Goal: Check status: Check status

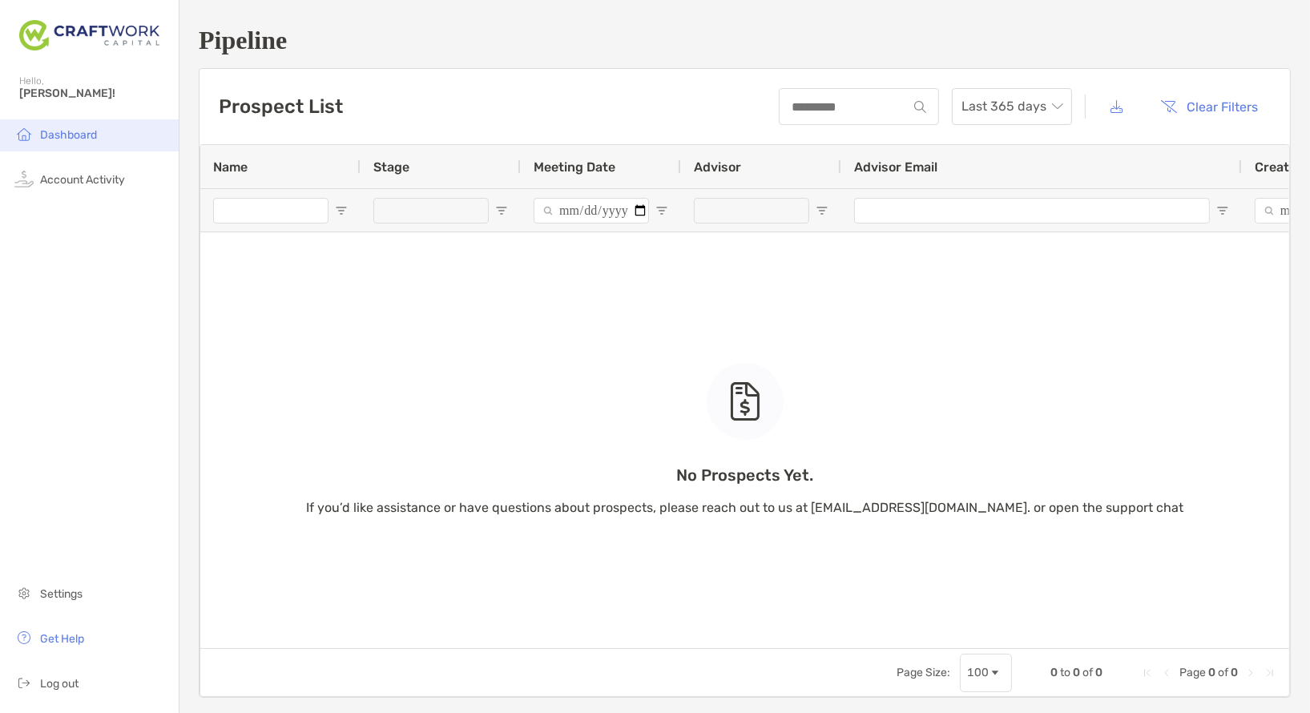
click at [87, 140] on span "Dashboard" at bounding box center [68, 135] width 57 height 14
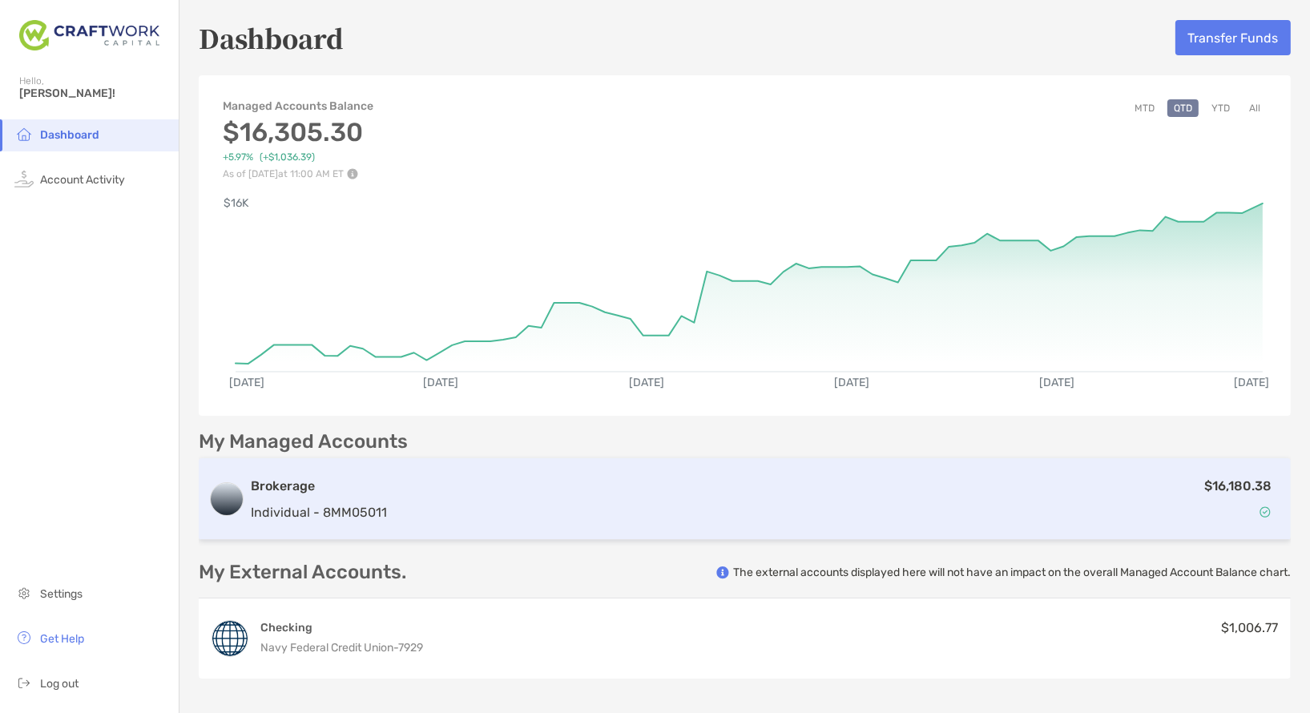
click at [365, 481] on h3 "Brokerage" at bounding box center [319, 486] width 136 height 19
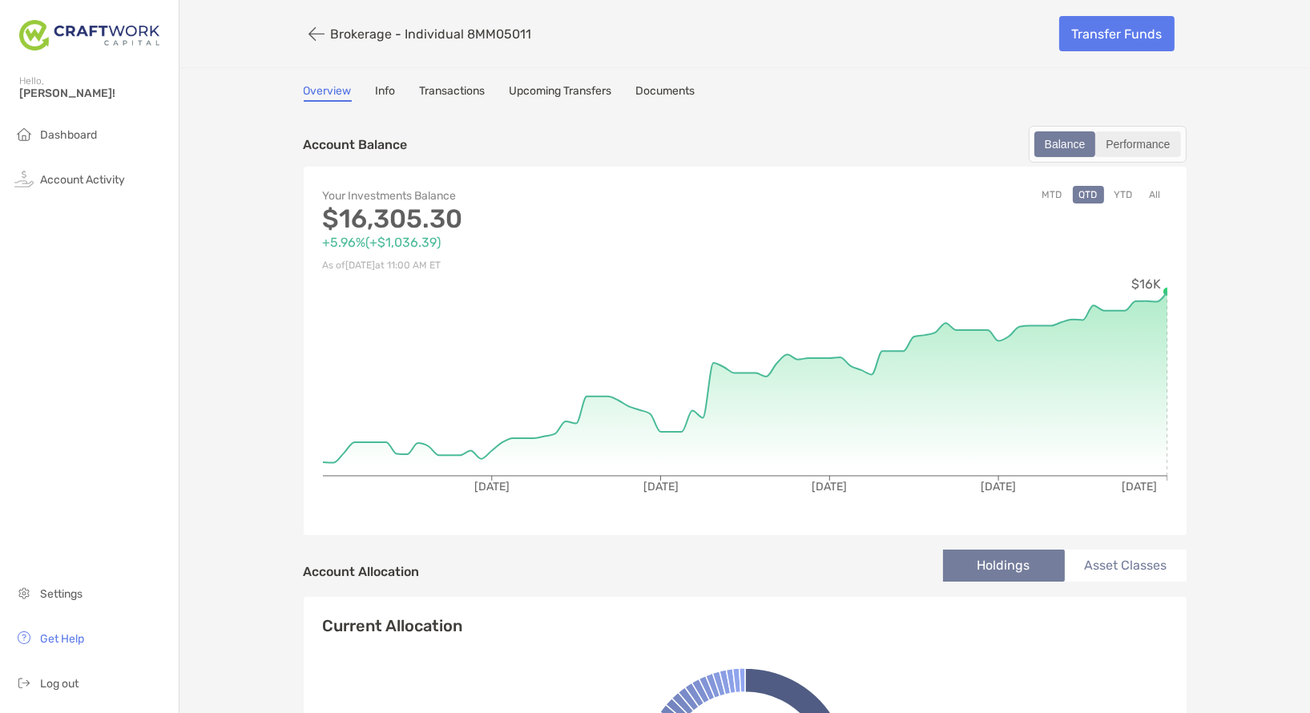
click at [1142, 148] on div "Performance" at bounding box center [1138, 144] width 82 height 22
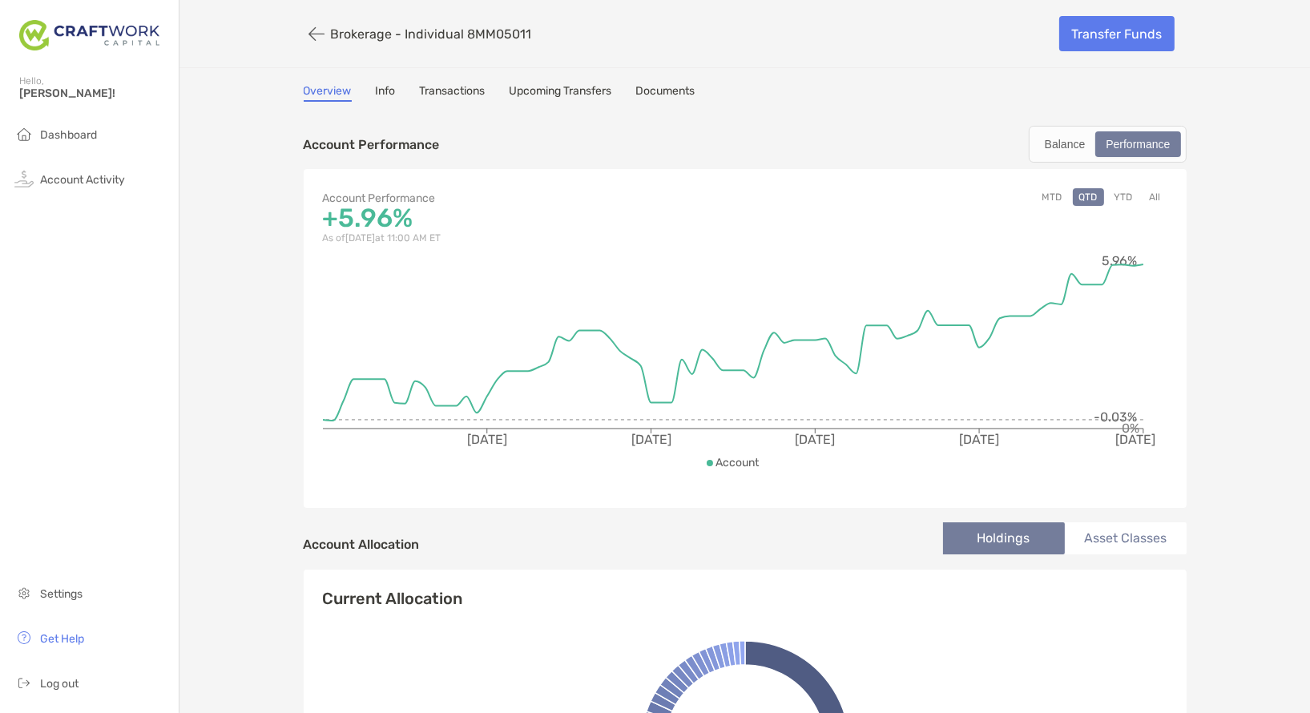
click at [1118, 192] on button "YTD" at bounding box center [1123, 197] width 31 height 18
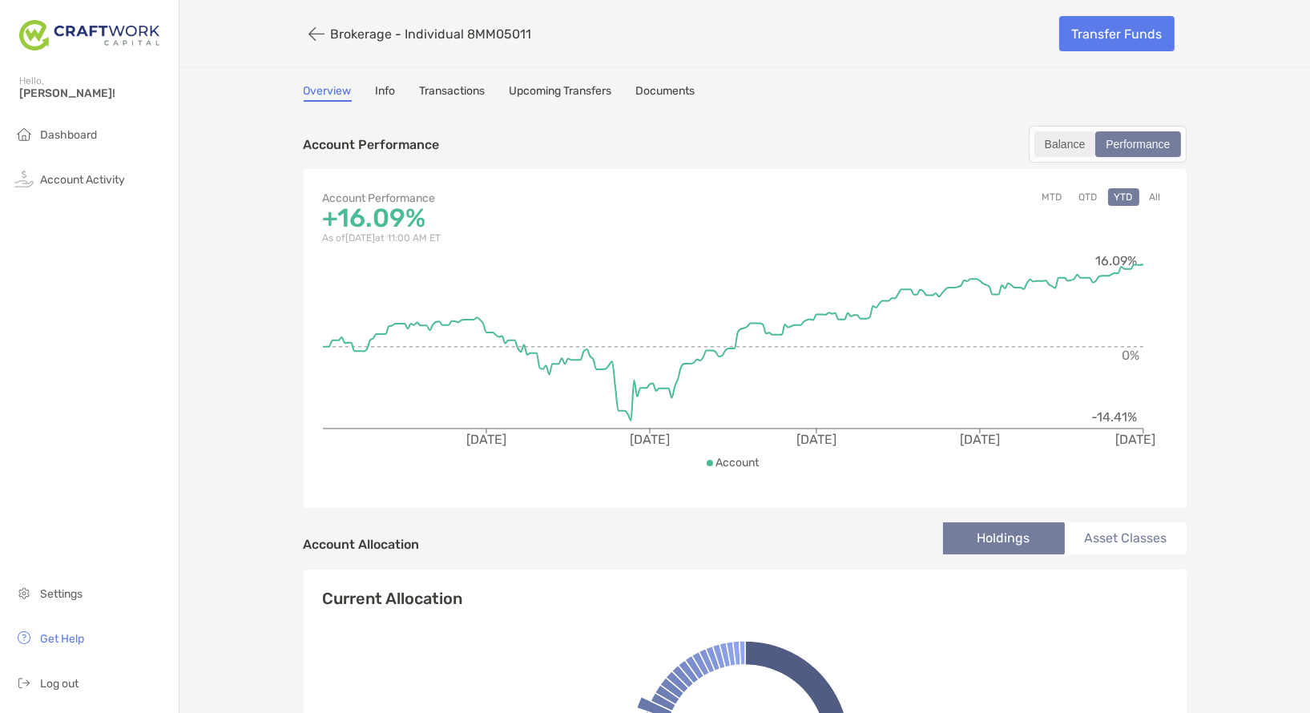
click at [1051, 144] on div "Balance" at bounding box center [1065, 144] width 58 height 22
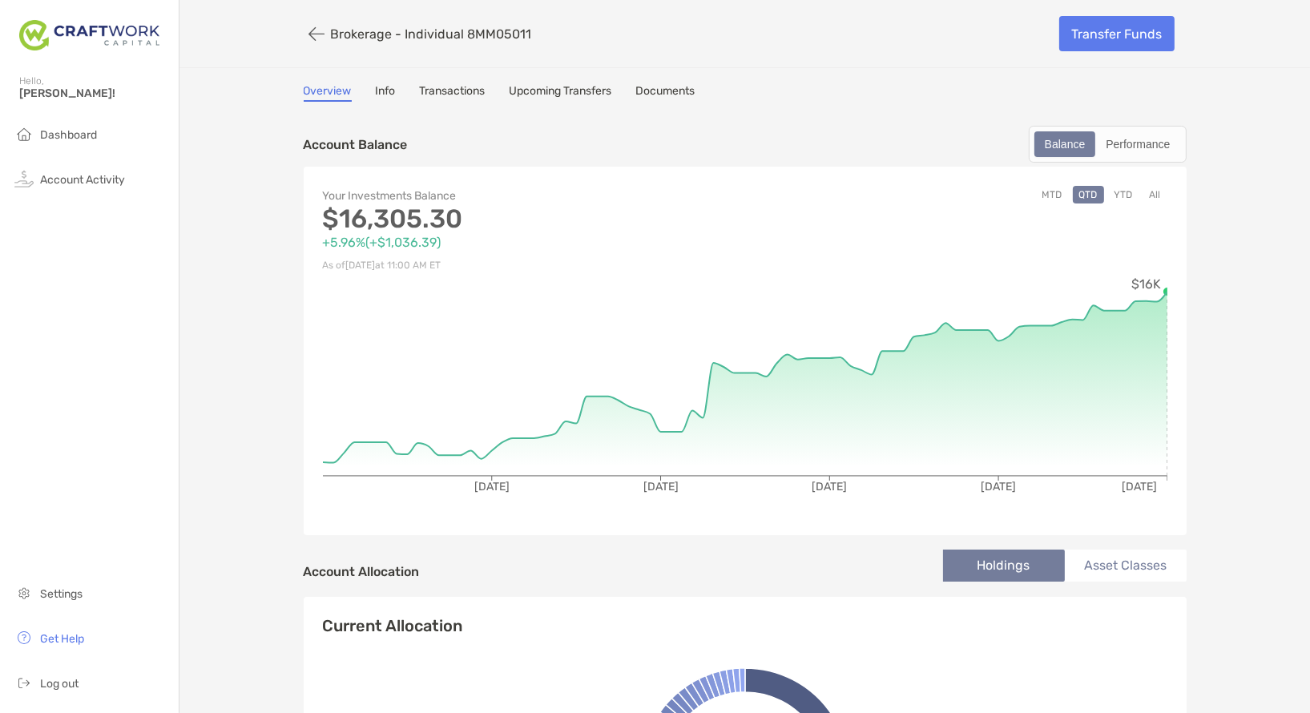
click at [1118, 191] on button "YTD" at bounding box center [1123, 195] width 31 height 18
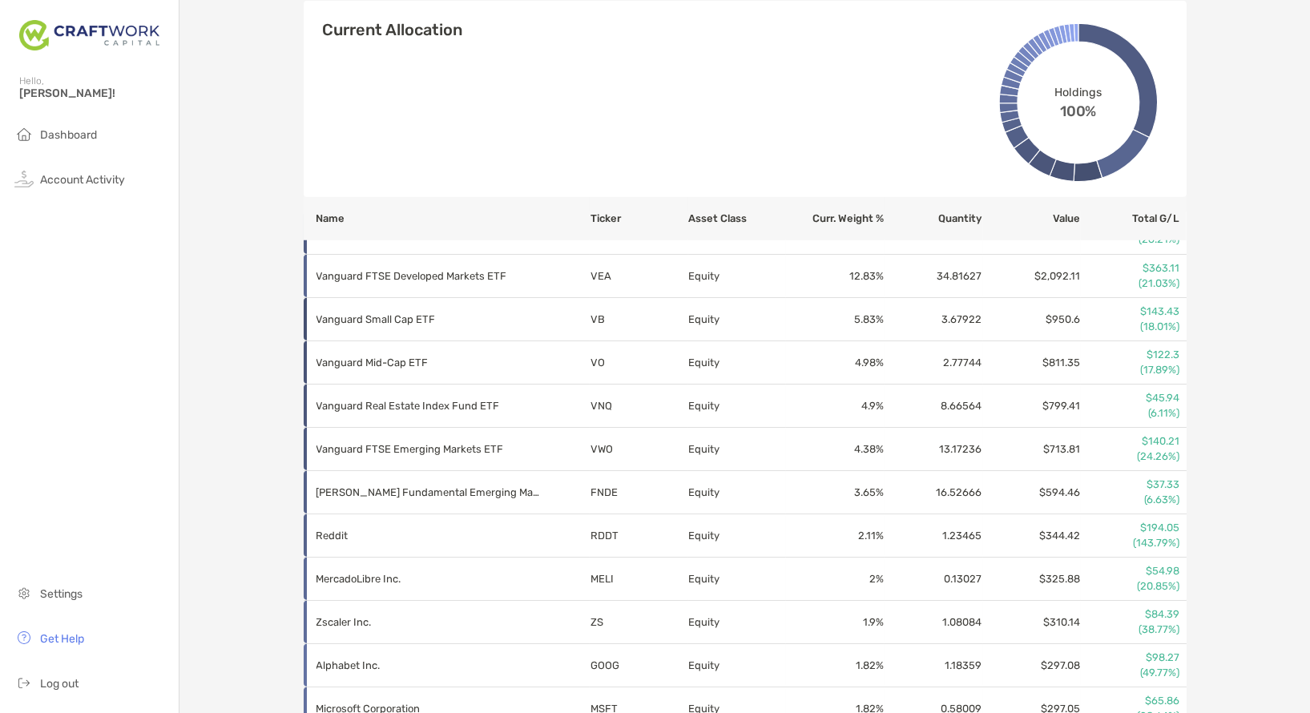
scroll to position [647, 0]
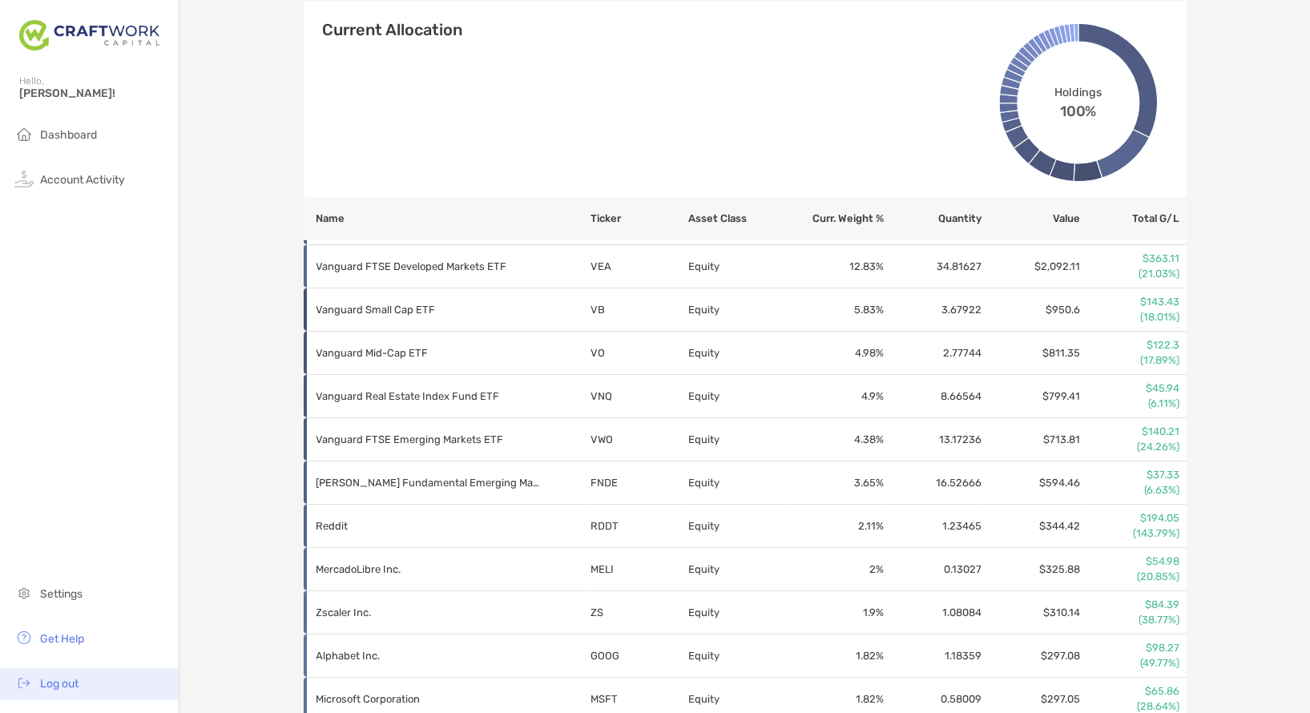
click at [38, 682] on li "Log out" at bounding box center [89, 684] width 179 height 32
